Goal: Information Seeking & Learning: Learn about a topic

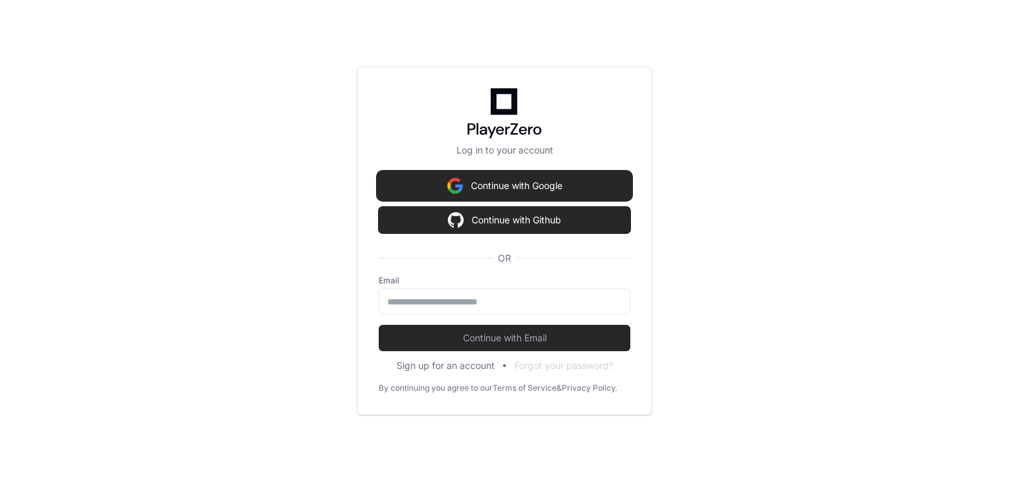
click at [470, 184] on button "Continue with Google" at bounding box center [505, 186] width 252 height 26
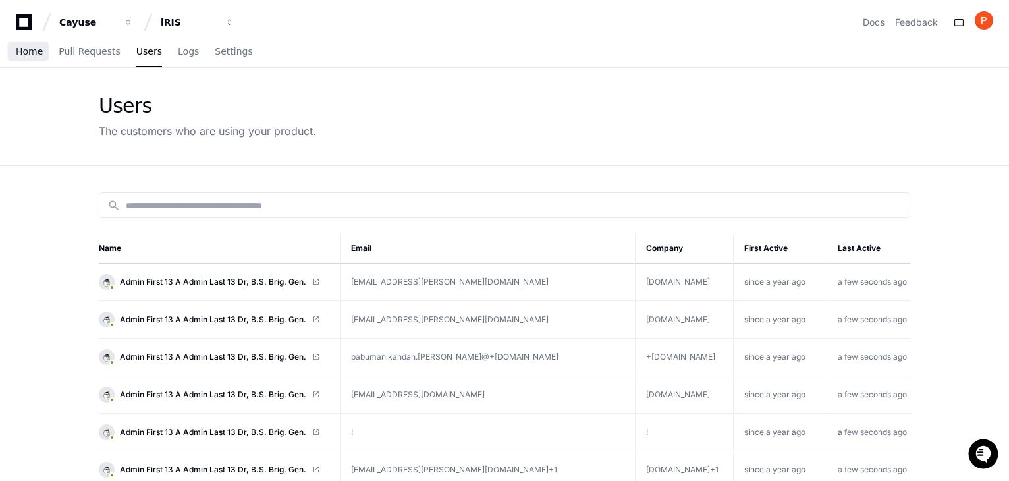
click at [23, 55] on span "Home" at bounding box center [29, 51] width 27 height 8
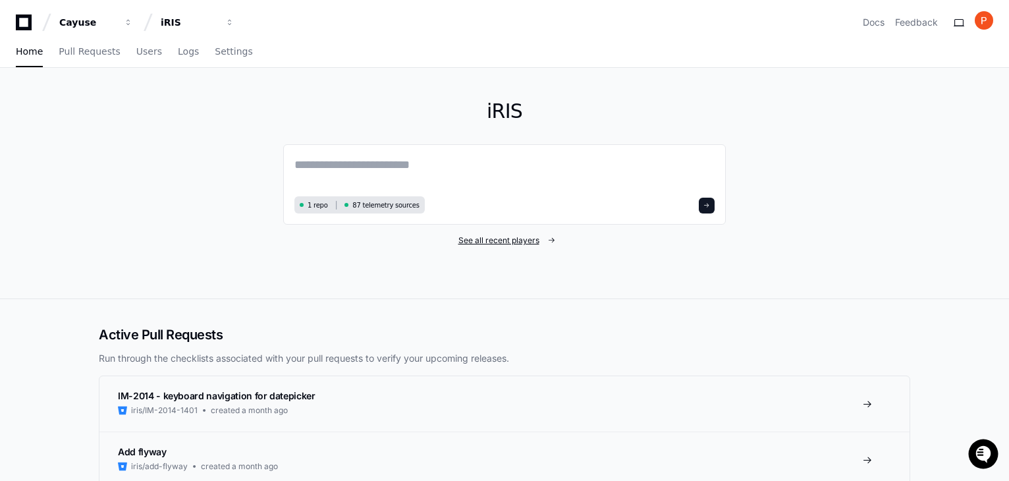
click at [485, 243] on span "See all recent players" at bounding box center [498, 240] width 81 height 11
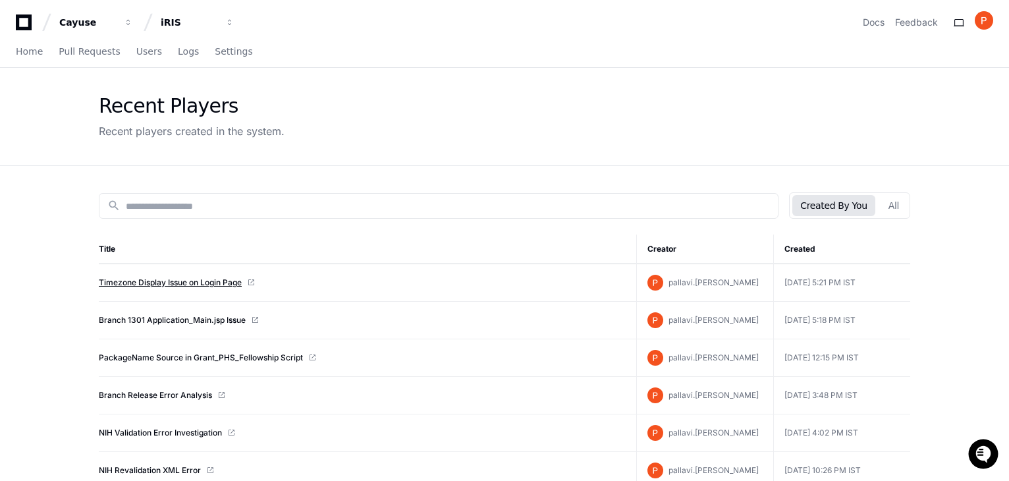
click at [165, 282] on link "Timezone Display Issue on Login Page" at bounding box center [170, 282] width 143 height 11
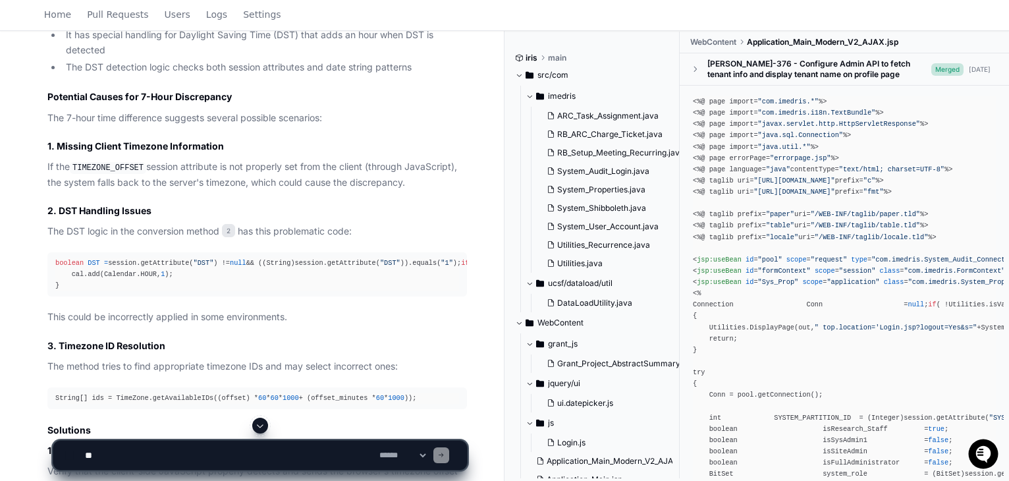
scroll to position [1317, 0]
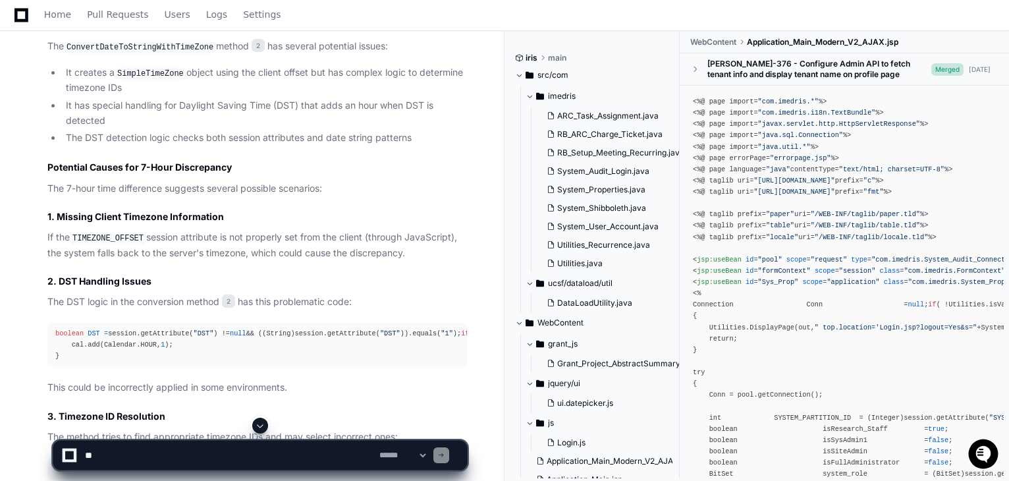
click at [150, 53] on code "ConvertDateToStringWithTimeZone" at bounding box center [140, 47] width 152 height 12
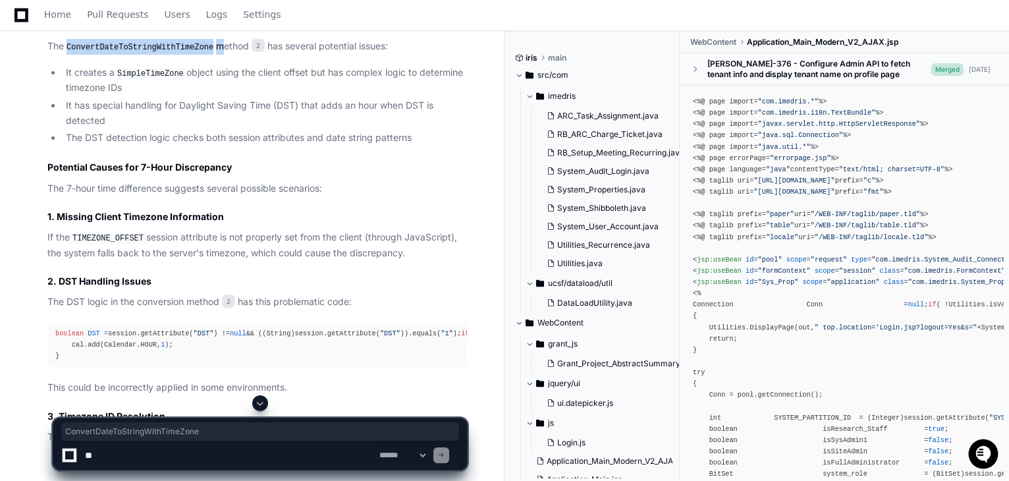
copy p "ConvertDateToStringWithTimeZone"
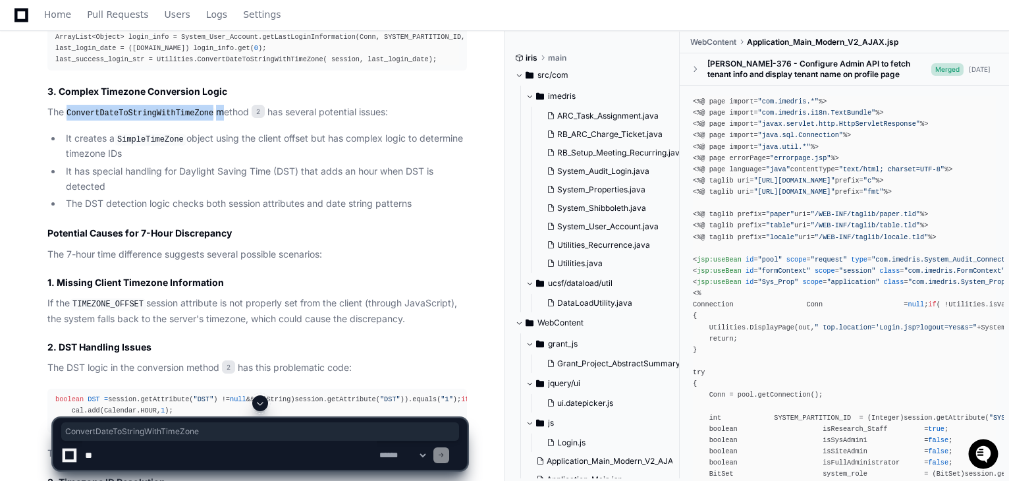
scroll to position [1120, 0]
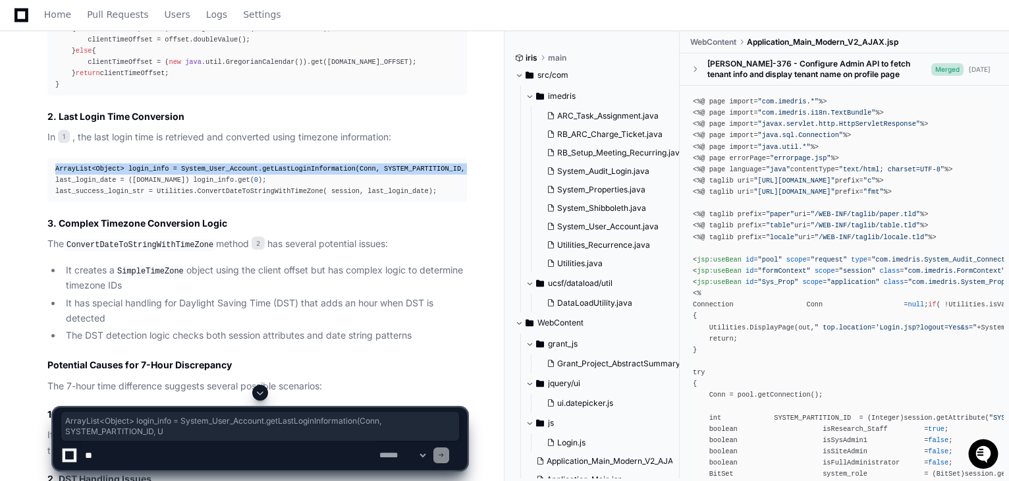
drag, startPoint x: 53, startPoint y: 231, endPoint x: 437, endPoint y: 230, distance: 384.0
click at [437, 202] on pre "ArrayList<Object> login_info = System_User_Account.getLastLoginInformation(Conn…" at bounding box center [257, 180] width 420 height 44
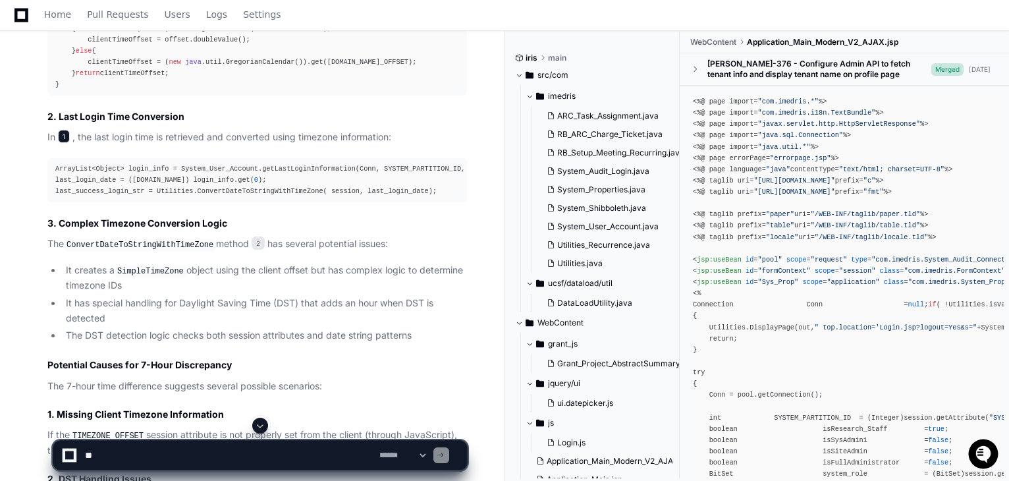
click at [67, 143] on span "1" at bounding box center [64, 136] width 12 height 13
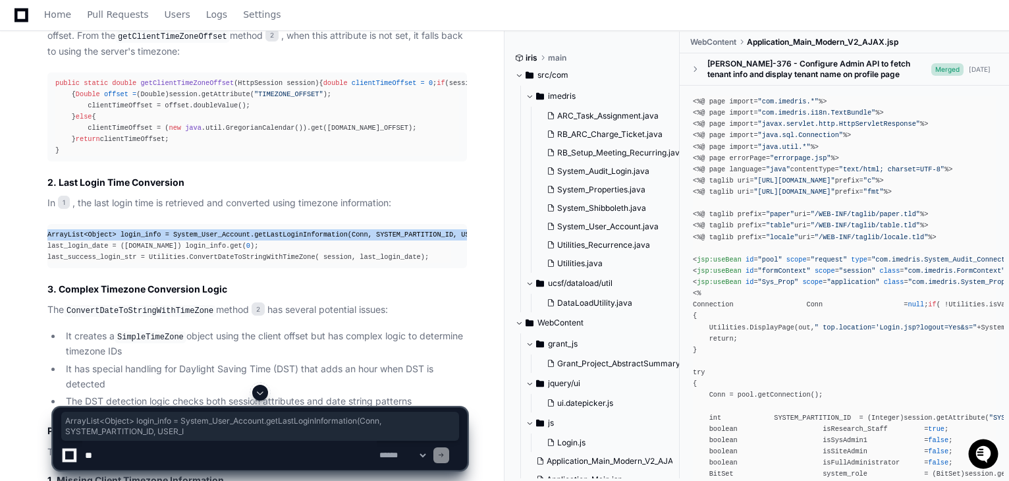
scroll to position [0, 22]
drag, startPoint x: 55, startPoint y: 296, endPoint x: 489, endPoint y: 298, distance: 434.1
click at [488, 298] on div "pallavi.[PERSON_NAME] [DATE] branch 1301 - On Application_Main.jsp page, User's…" at bounding box center [252, 186] width 472 height 2201
copy div "ArrayList<Object> login_info = System_User_Account.getLastLoginInformation(Conn…"
